Goal: Check status: Check status

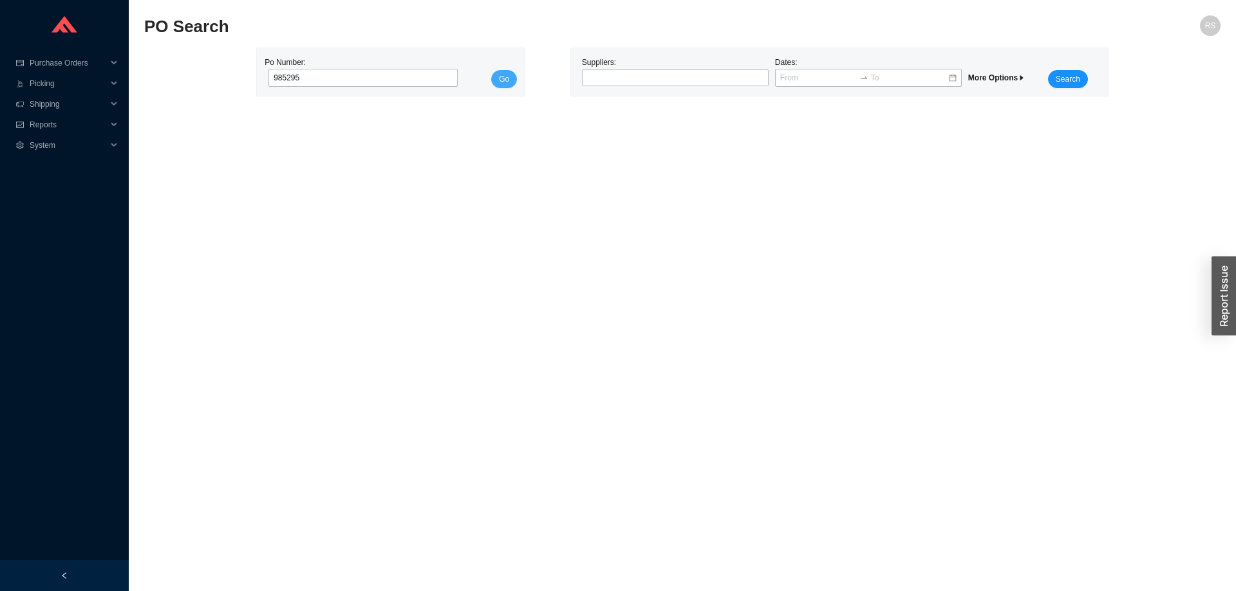
type input "985295"
click at [499, 79] on button "Go" at bounding box center [504, 79] width 26 height 18
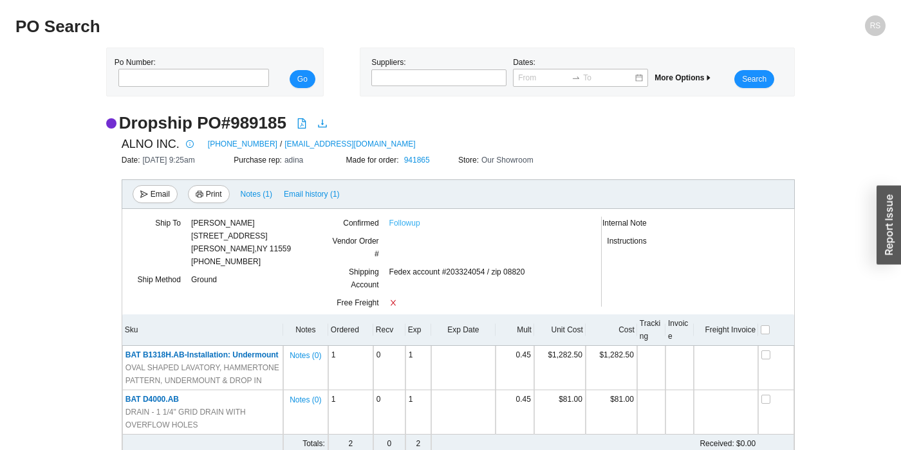
click at [402, 227] on link "Followup" at bounding box center [404, 223] width 31 height 13
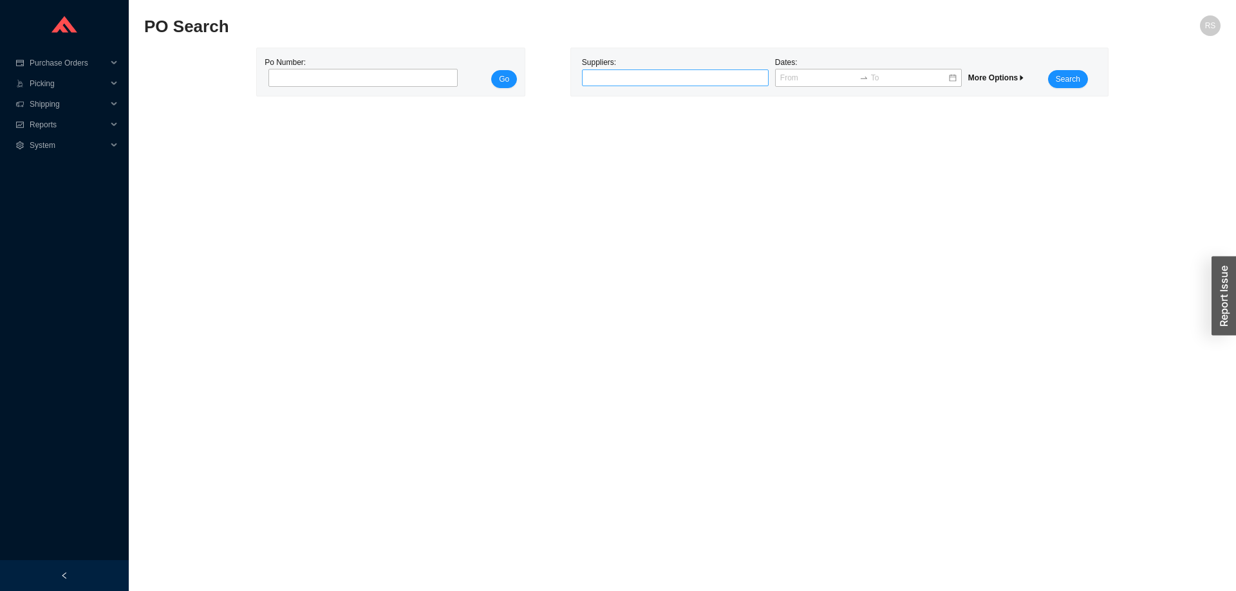
click at [718, 81] on div at bounding box center [669, 77] width 171 height 13
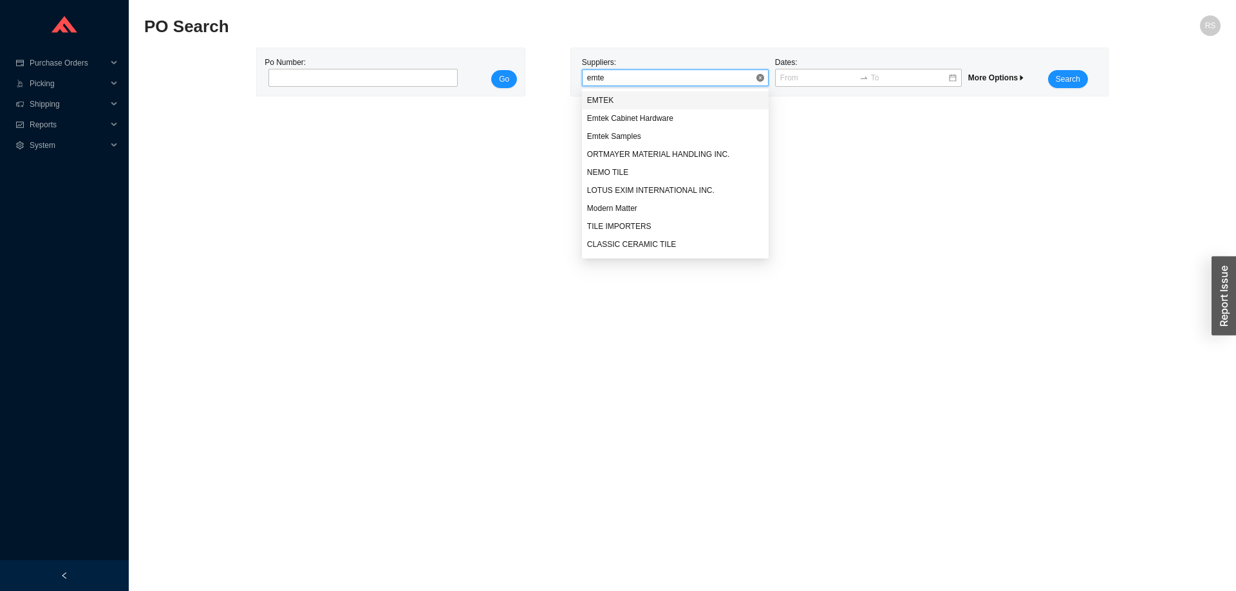
type input "emtek"
click at [1059, 80] on span "Search" at bounding box center [1067, 79] width 24 height 13
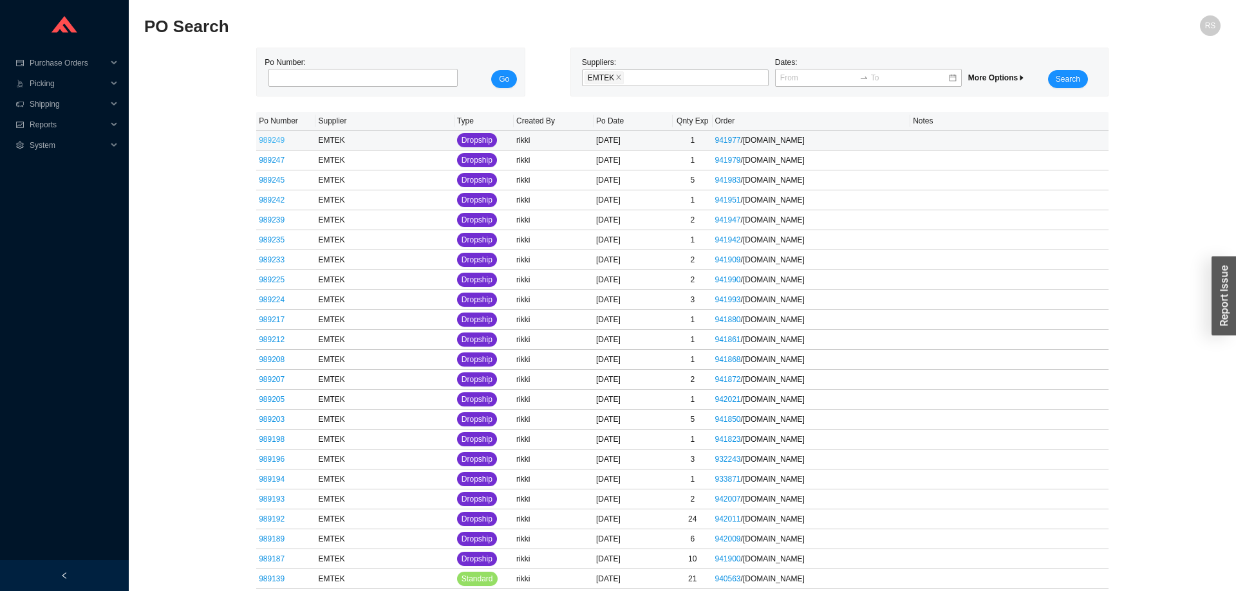
click at [271, 138] on link "989249" at bounding box center [272, 140] width 26 height 9
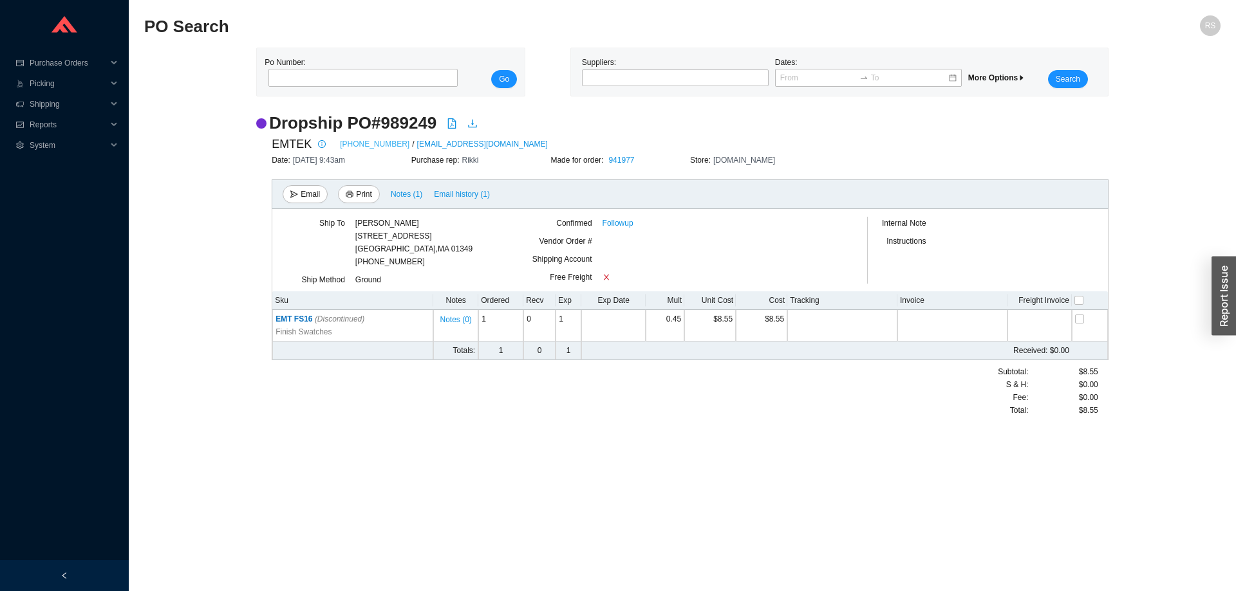
click at [367, 147] on link "800-356-2741" at bounding box center [375, 144] width 70 height 13
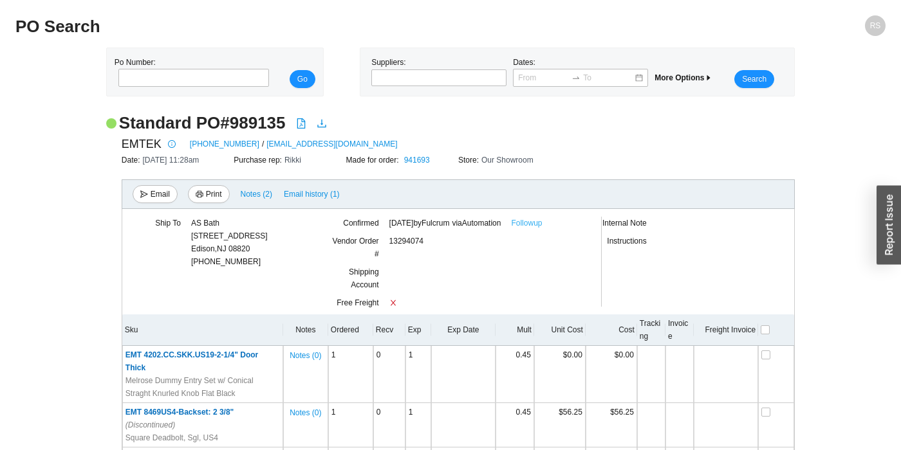
click at [542, 225] on link "Followup" at bounding box center [526, 223] width 31 height 13
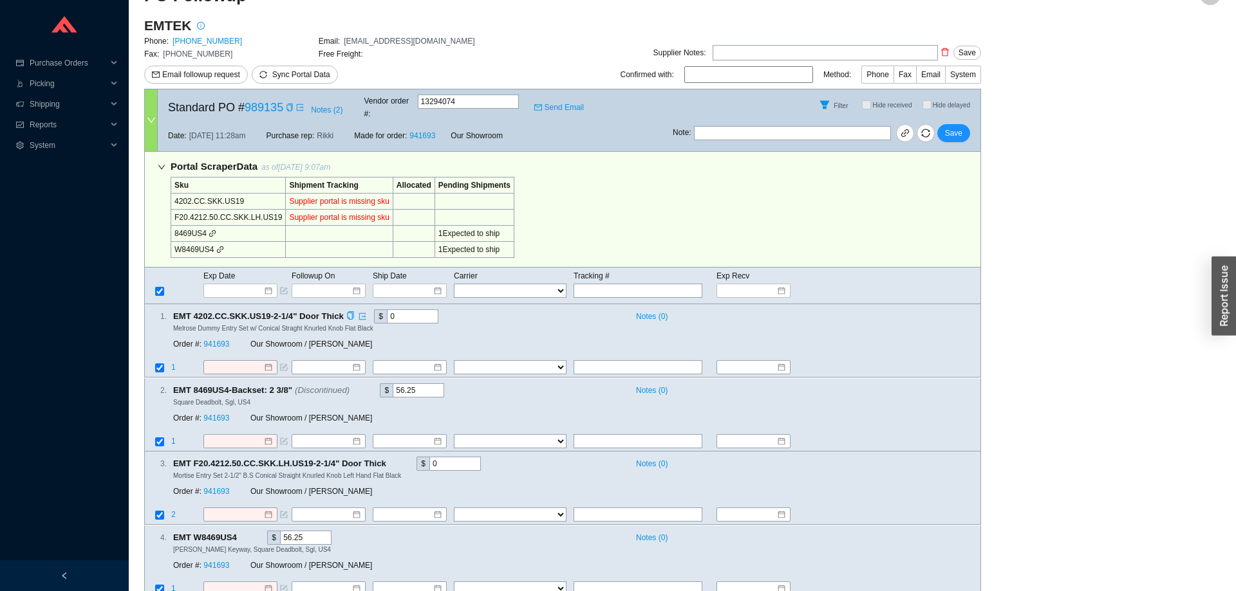
scroll to position [53, 0]
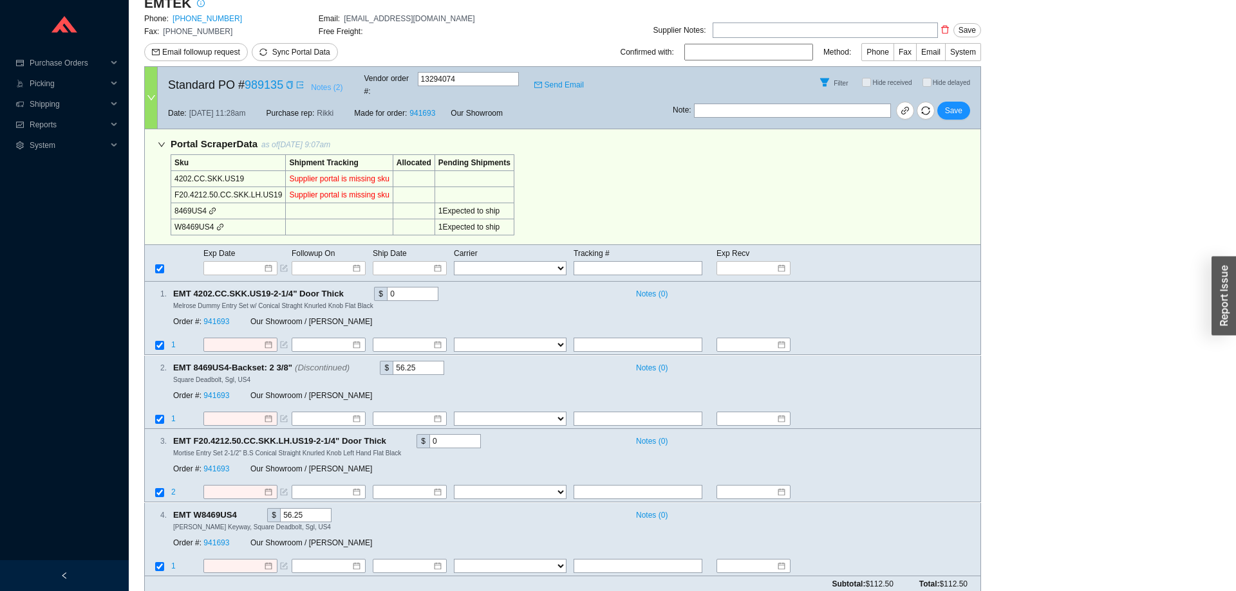
click at [332, 82] on span "Notes ( 2 )" at bounding box center [327, 87] width 32 height 13
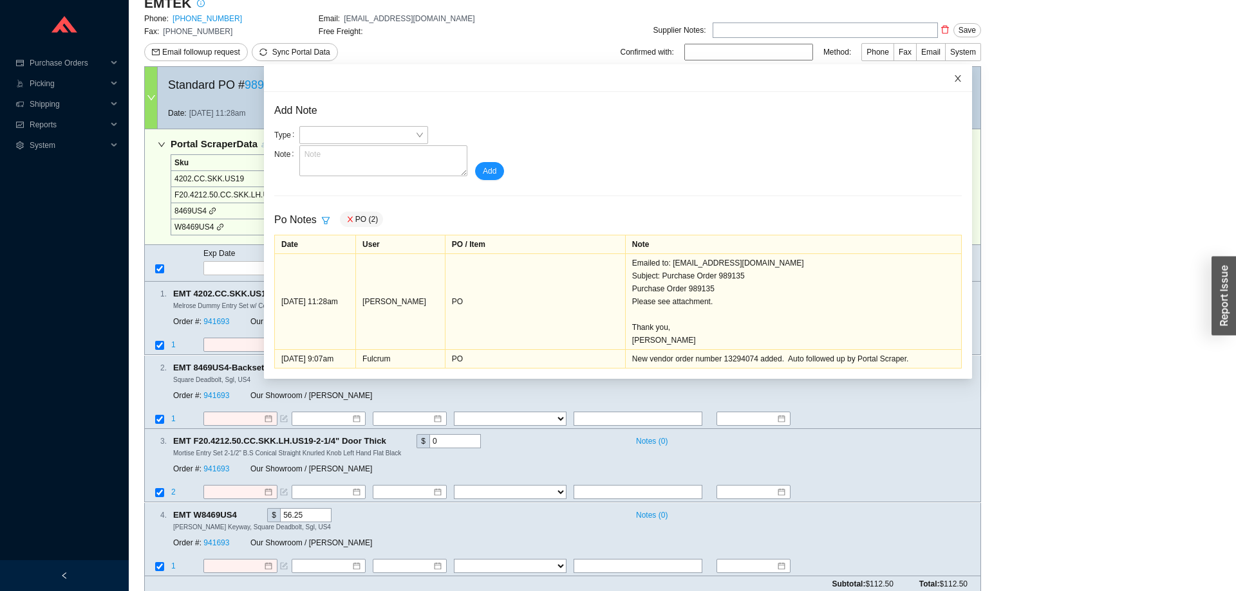
click at [960, 75] on icon "close" at bounding box center [957, 78] width 9 height 9
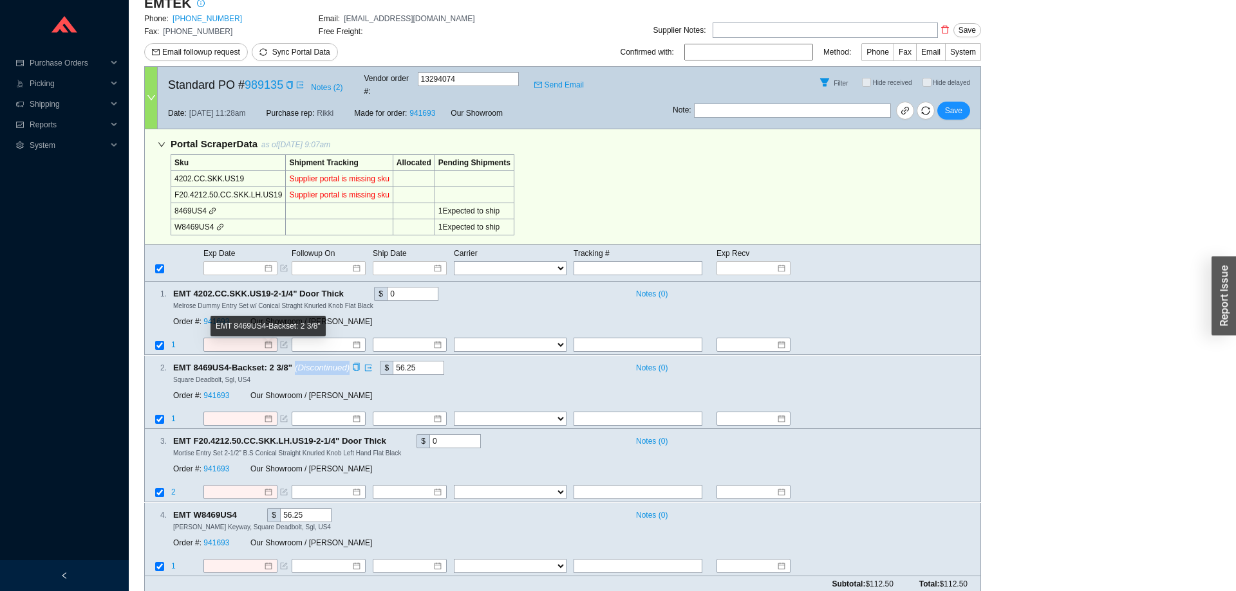
drag, startPoint x: 295, startPoint y: 357, endPoint x: 347, endPoint y: 357, distance: 51.5
click at [347, 363] on icon "(Discontinued)" at bounding box center [322, 368] width 55 height 10
drag, startPoint x: 347, startPoint y: 357, endPoint x: 174, endPoint y: 360, distance: 172.5
click at [174, 361] on span "EMT 8469US4-Backset: 2 3/8" (Discontinued)" at bounding box center [266, 368] width 187 height 14
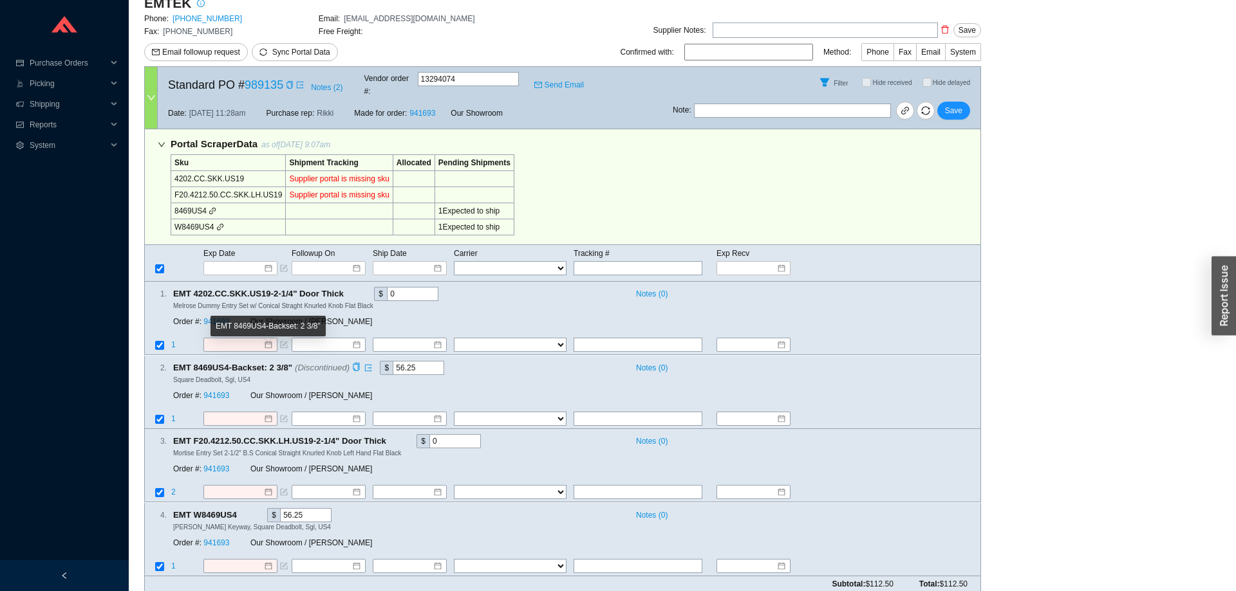
click at [237, 376] on span "Square Deadbolt, Sgl, US4" at bounding box center [211, 379] width 77 height 7
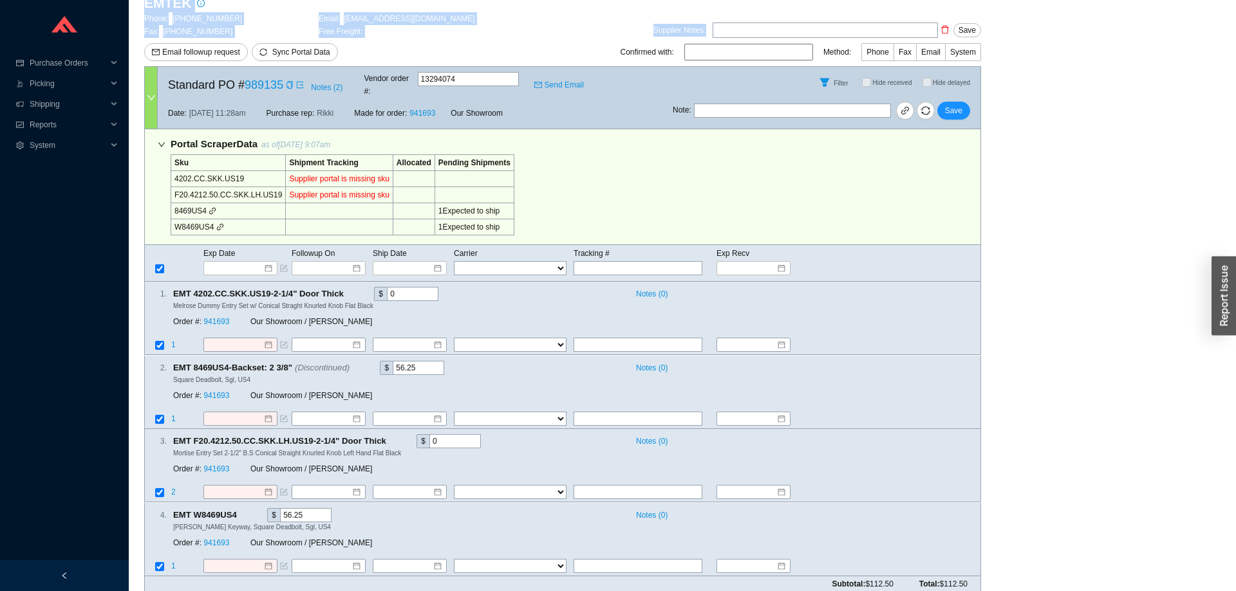
drag, startPoint x: 975, startPoint y: 573, endPoint x: 484, endPoint y: 42, distance: 723.2
click at [484, 42] on div "EMTEK Phone: 800-356-2741 Email: orders@emtek.com Fax: 800-577-5771 Free Freigh…" at bounding box center [562, 298] width 837 height 609
click at [484, 42] on div "EMTEK Phone: 800-356-2741 Email: orders@emtek.com Fax: 800-577-5771 Free Freigh…" at bounding box center [318, 30] width 349 height 72
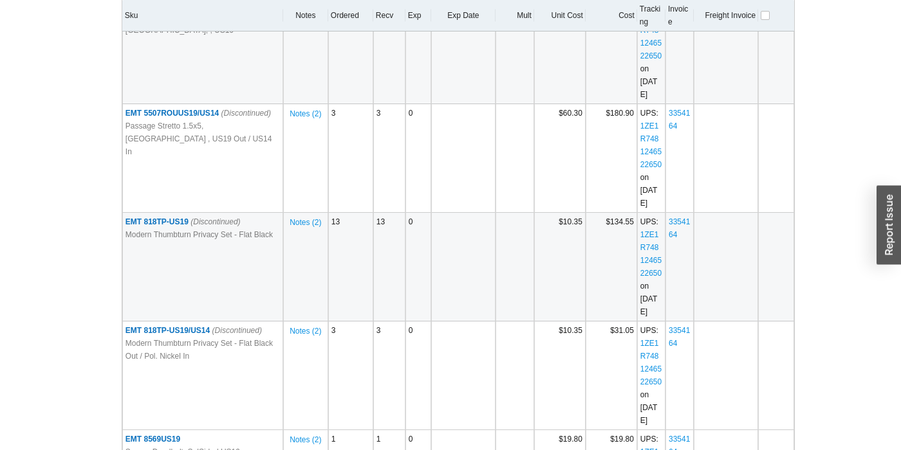
scroll to position [585, 0]
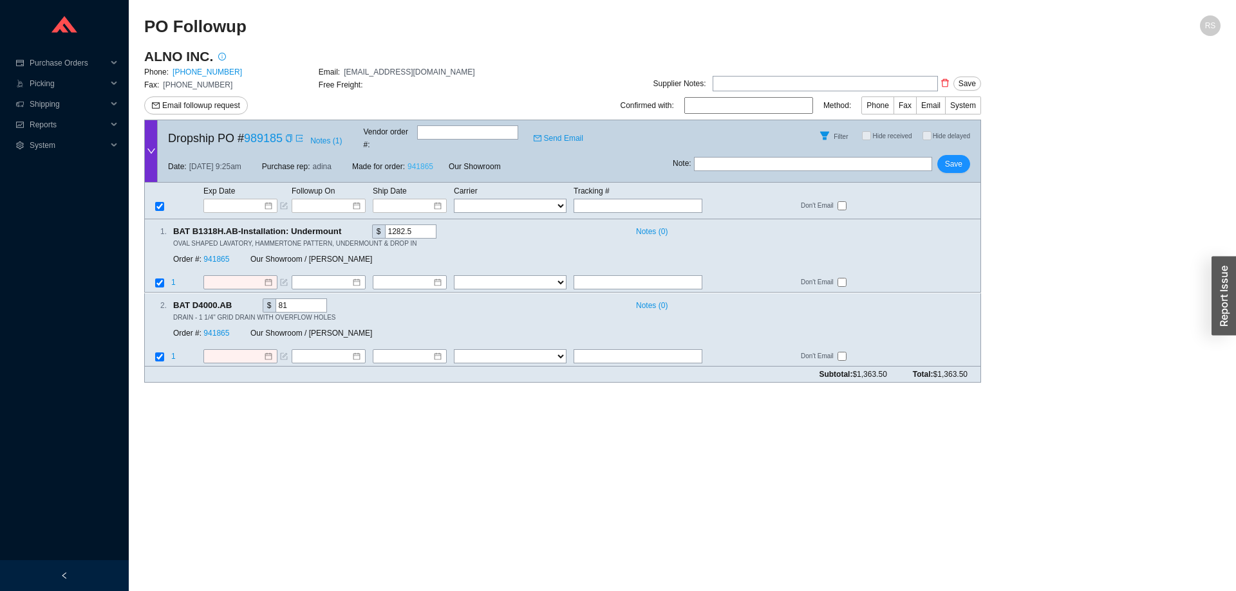
click at [415, 162] on link "941865" at bounding box center [420, 166] width 26 height 9
click at [413, 162] on link "941865" at bounding box center [420, 166] width 26 height 9
click at [201, 73] on link "[PHONE_NUMBER]" at bounding box center [207, 72] width 70 height 9
drag, startPoint x: 348, startPoint y: 42, endPoint x: 970, endPoint y: 363, distance: 700.9
click at [970, 363] on section "PO Followup RS ALNO INC. Phone: [PHONE_NUMBER] Email: [EMAIL_ADDRESS][DOMAIN_NA…" at bounding box center [682, 204] width 1076 height 378
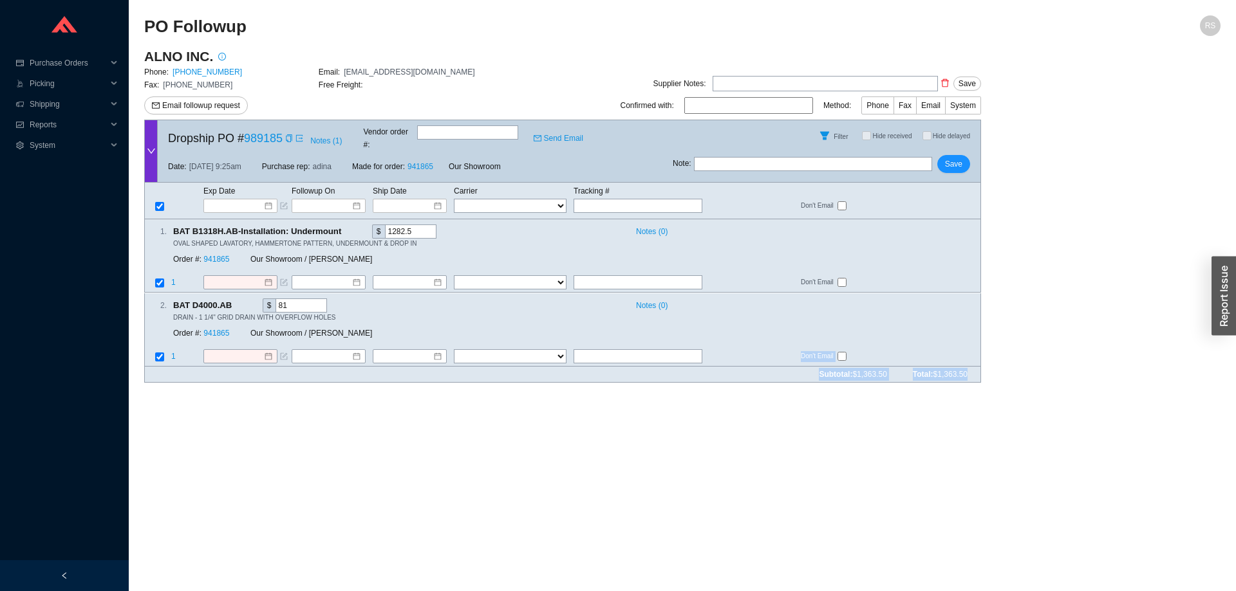
click at [970, 367] on div "Subtotal: $1,363.50 Total: $1,363.50" at bounding box center [562, 375] width 837 height 16
drag, startPoint x: 914, startPoint y: 357, endPoint x: 158, endPoint y: 23, distance: 826.1
click at [158, 21] on section "PO Followup RS ALNO INC. Phone: [PHONE_NUMBER] Email: [EMAIL_ADDRESS][DOMAIN_NA…" at bounding box center [682, 204] width 1076 height 378
click at [159, 23] on h2 "PO Followup" at bounding box center [547, 26] width 807 height 23
click at [244, 277] on input at bounding box center [235, 283] width 55 height 13
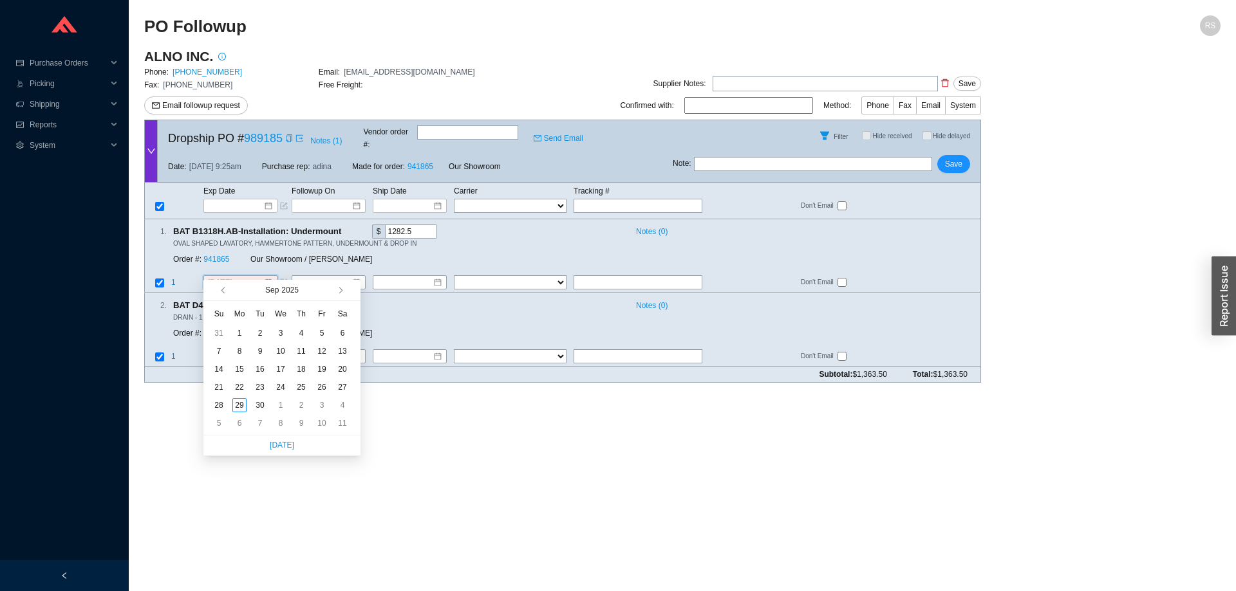
type input "[DATE]"
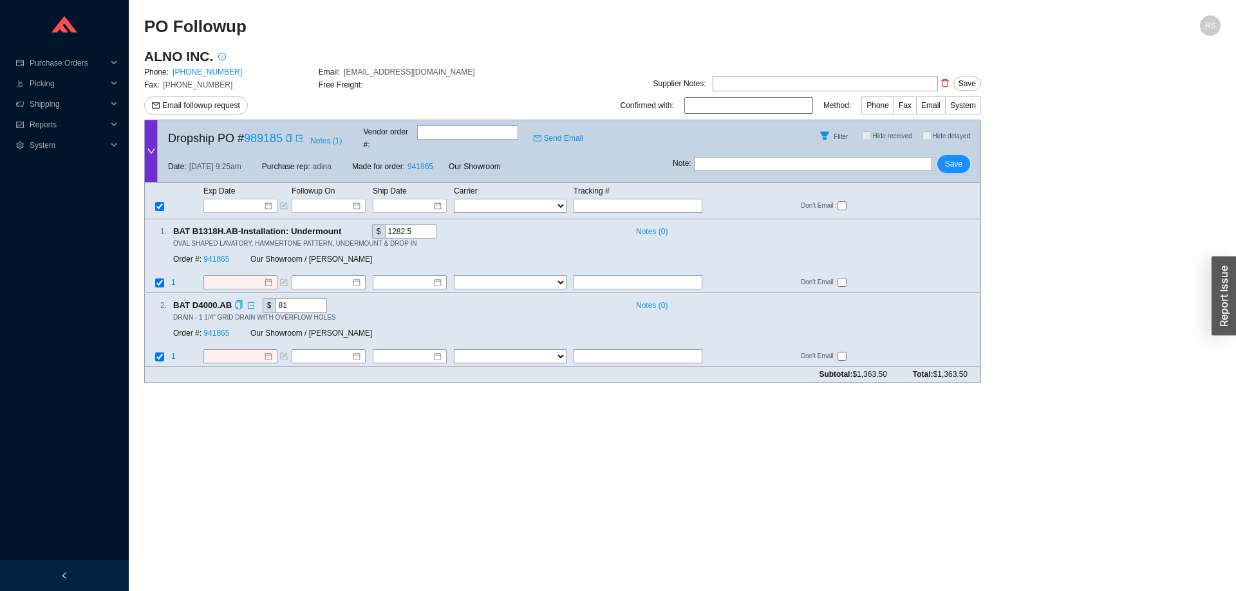
click at [428, 327] on div "Our Showroom / [PERSON_NAME]" at bounding box center [378, 333] width 257 height 13
drag, startPoint x: 971, startPoint y: 363, endPoint x: 148, endPoint y: 21, distance: 891.2
click at [148, 21] on section "PO Followup RS ALNO INC. Phone: [PHONE_NUMBER] Email: [EMAIL_ADDRESS][DOMAIN_NA…" at bounding box center [682, 204] width 1076 height 378
click at [148, 21] on h2 "PO Followup" at bounding box center [547, 26] width 807 height 23
drag, startPoint x: 148, startPoint y: 21, endPoint x: 987, endPoint y: 362, distance: 905.6
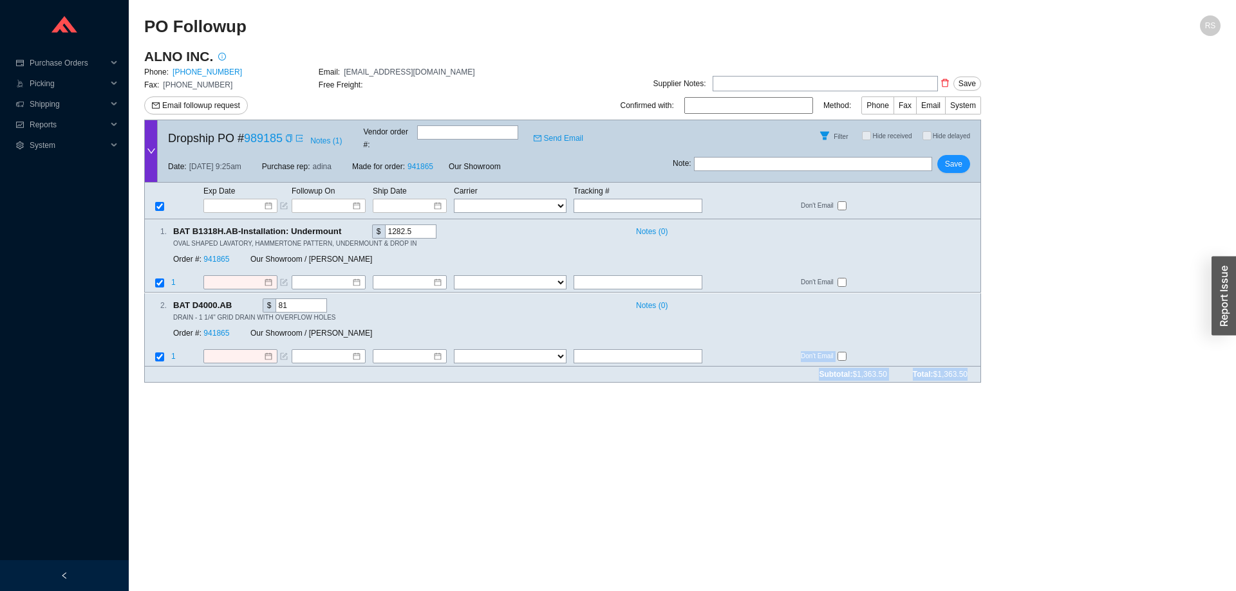
click at [987, 362] on section "PO Followup RS ALNO INC. Phone: [PHONE_NUMBER] Email: [EMAIL_ADDRESS][DOMAIN_NA…" at bounding box center [682, 204] width 1076 height 378
click at [987, 362] on main "ALNO INC. Phone: [PHONE_NUMBER] Email: [EMAIL_ADDRESS][DOMAIN_NAME] Fax: [PHONE…" at bounding box center [682, 221] width 1076 height 346
drag, startPoint x: 813, startPoint y: 340, endPoint x: 863, endPoint y: 349, distance: 51.1
click at [851, 353] on td "Don't Email" at bounding box center [890, 357] width 180 height 17
click at [863, 351] on div "Don't Email" at bounding box center [890, 356] width 179 height 11
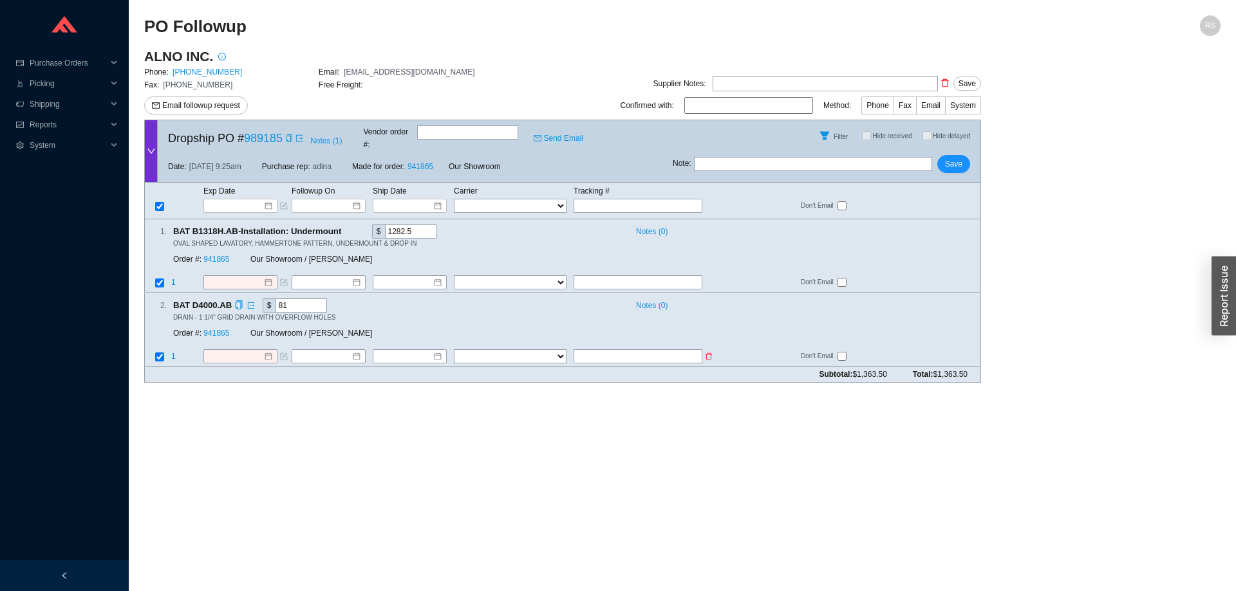
click at [841, 352] on input "checkbox" at bounding box center [841, 356] width 9 height 9
click at [843, 352] on input "checkbox" at bounding box center [841, 356] width 9 height 9
checkbox input "false"
drag, startPoint x: 796, startPoint y: 342, endPoint x: 130, endPoint y: 19, distance: 740.6
click at [130, 19] on section "PO Followup RS ALNO INC. Phone: [PHONE_NUMBER] Email: [EMAIL_ADDRESS][DOMAIN_NA…" at bounding box center [682, 295] width 1107 height 591
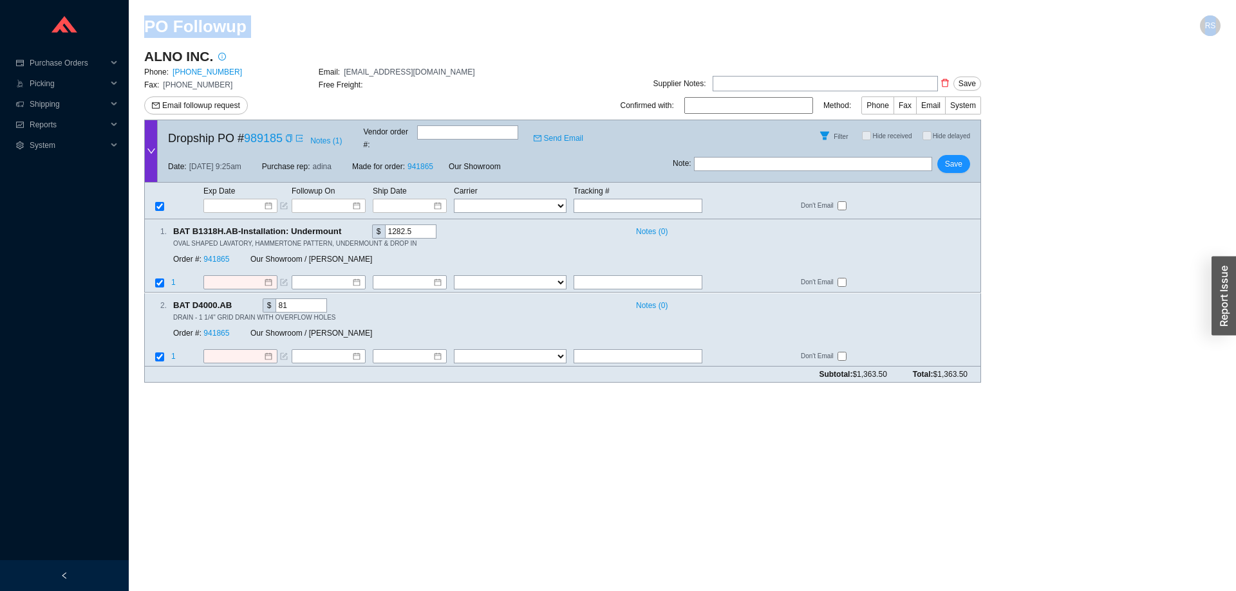
click at [236, 23] on h2 "PO Followup" at bounding box center [547, 26] width 807 height 23
click at [419, 162] on link "941865" at bounding box center [420, 166] width 26 height 9
